Goal: Information Seeking & Learning: Learn about a topic

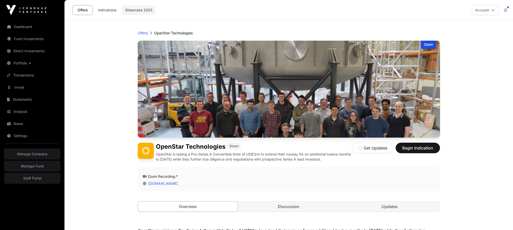
click at [137, 11] on link "Showcase 2025" at bounding box center [139, 10] width 34 height 10
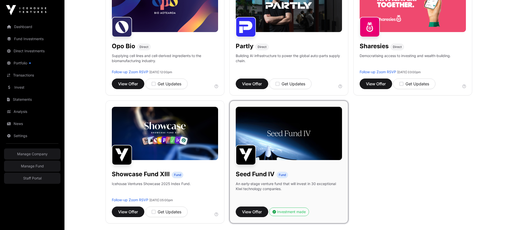
scroll to position [363, 0]
click at [130, 210] on span "View Offer" at bounding box center [128, 211] width 20 height 6
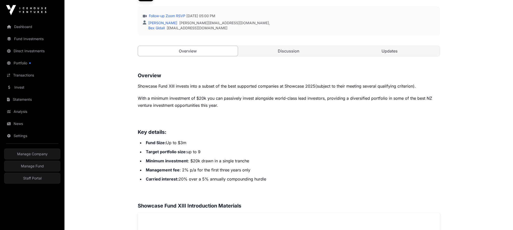
scroll to position [201, 0]
